Goal: Transaction & Acquisition: Book appointment/travel/reservation

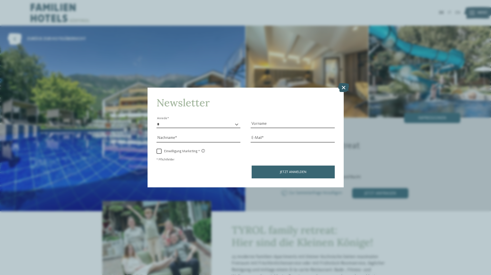
click at [346, 87] on icon at bounding box center [343, 87] width 11 height 9
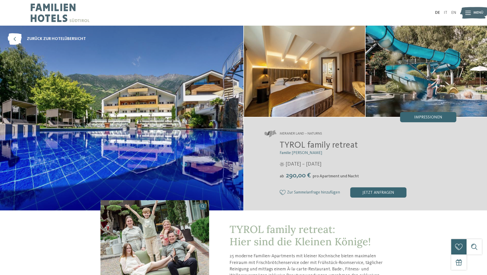
drag, startPoint x: 309, startPoint y: 175, endPoint x: 352, endPoint y: 176, distance: 42.5
click at [352, 176] on div "ab 290,00 € pro Apartment und Nacht" at bounding box center [368, 175] width 177 height 8
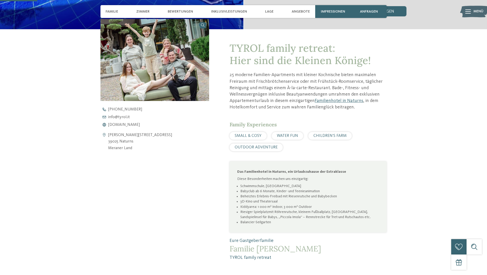
scroll to position [128, 0]
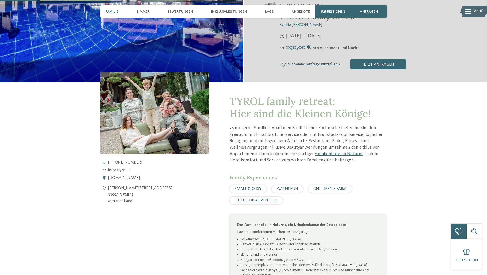
click at [112, 11] on span "Familie" at bounding box center [112, 11] width 13 height 4
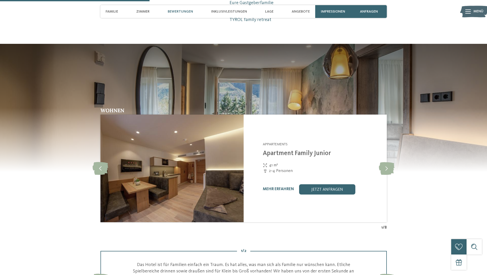
scroll to position [515, 0]
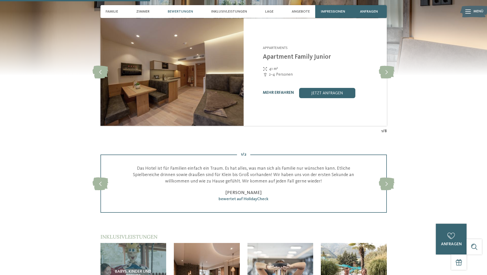
click at [279, 91] on link "mehr erfahren" at bounding box center [278, 93] width 31 height 4
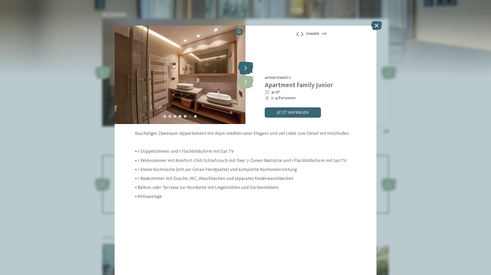
click at [246, 69] on icon at bounding box center [246, 67] width 16 height 13
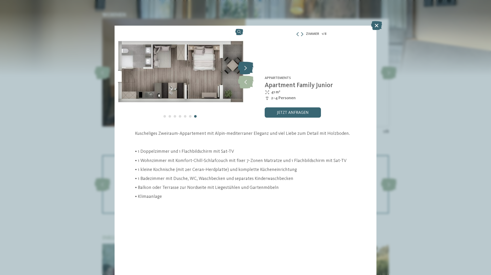
click at [246, 69] on icon at bounding box center [246, 67] width 16 height 13
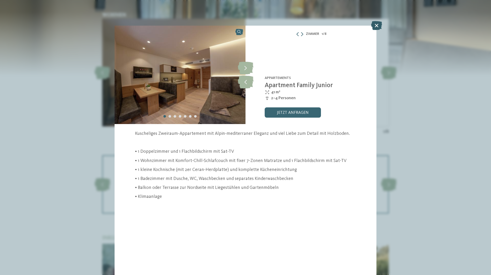
click at [377, 26] on icon at bounding box center [376, 25] width 11 height 9
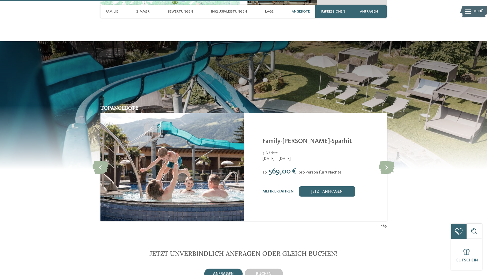
scroll to position [1052, 0]
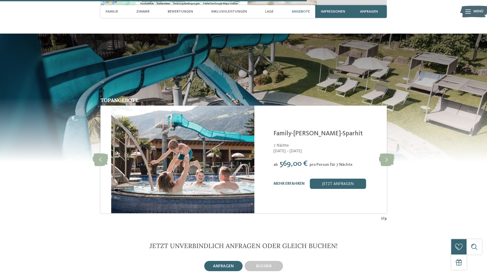
drag, startPoint x: 297, startPoint y: 158, endPoint x: 306, endPoint y: 157, distance: 9.5
click at [306, 160] on span "569,00 €" at bounding box center [294, 164] width 28 height 8
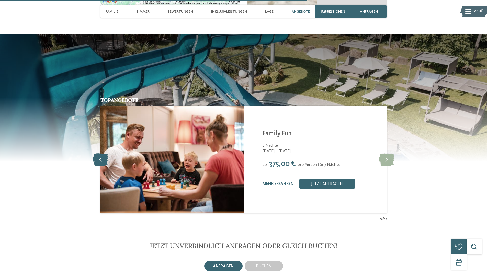
click at [104, 154] on icon at bounding box center [101, 159] width 16 height 13
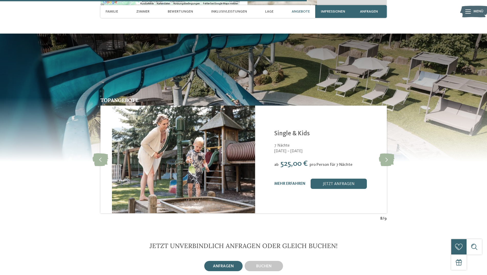
drag, startPoint x: 274, startPoint y: 157, endPoint x: 282, endPoint y: 156, distance: 8.2
click at [282, 160] on span "525,00 €" at bounding box center [294, 164] width 27 height 8
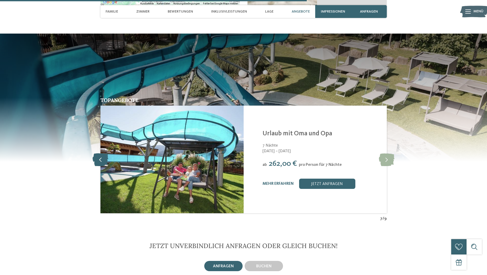
click at [106, 153] on icon at bounding box center [101, 159] width 16 height 13
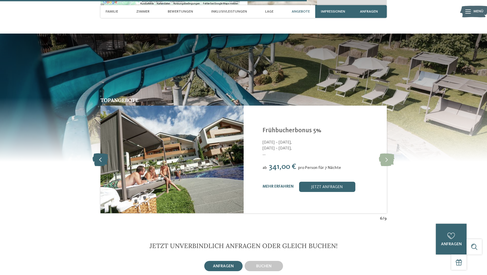
click at [106, 153] on icon at bounding box center [101, 159] width 16 height 13
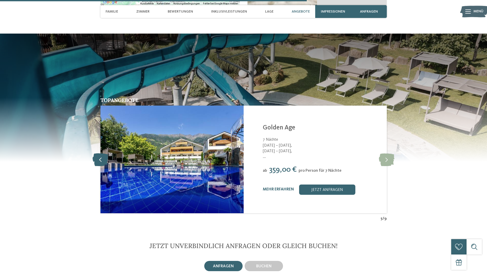
click at [106, 153] on icon at bounding box center [101, 159] width 16 height 13
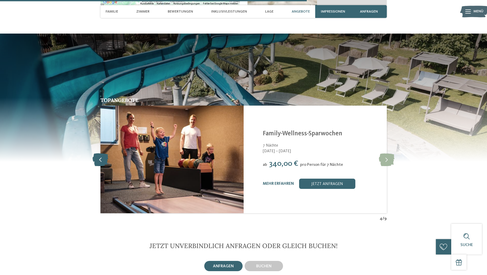
click at [106, 153] on icon at bounding box center [101, 159] width 16 height 13
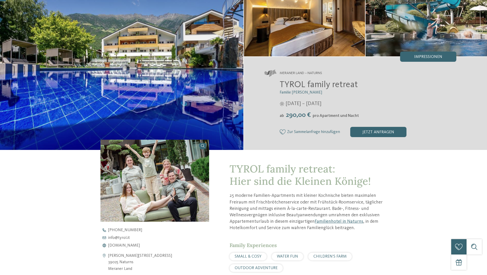
scroll to position [0, 0]
